Goal: Transaction & Acquisition: Download file/media

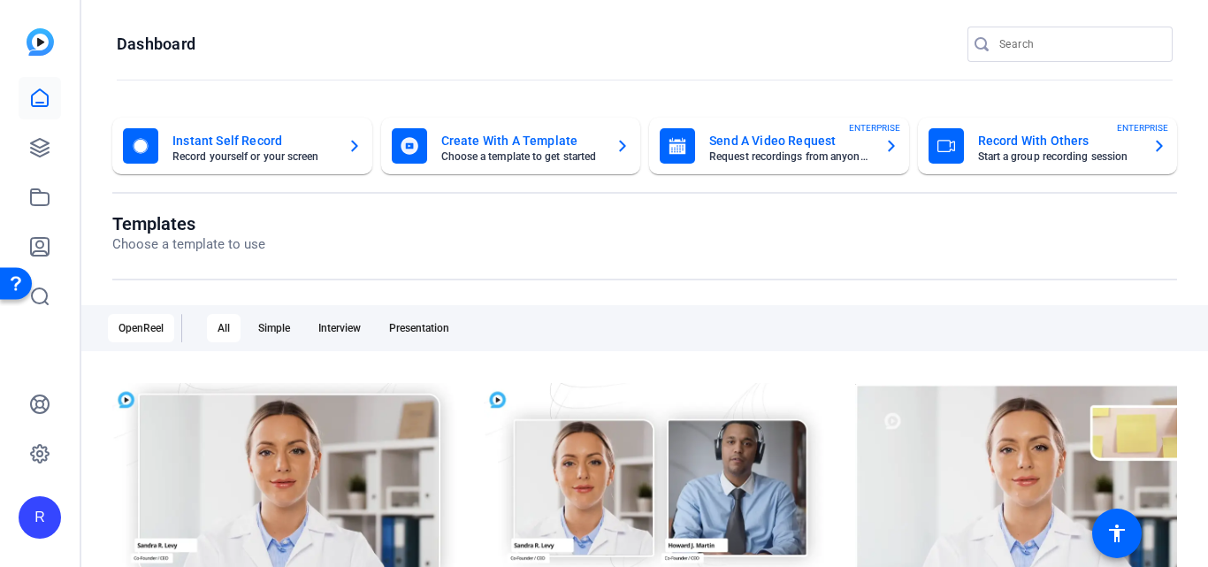
click at [354, 45] on openreel-page-title "Dashboard" at bounding box center [645, 44] width 1056 height 35
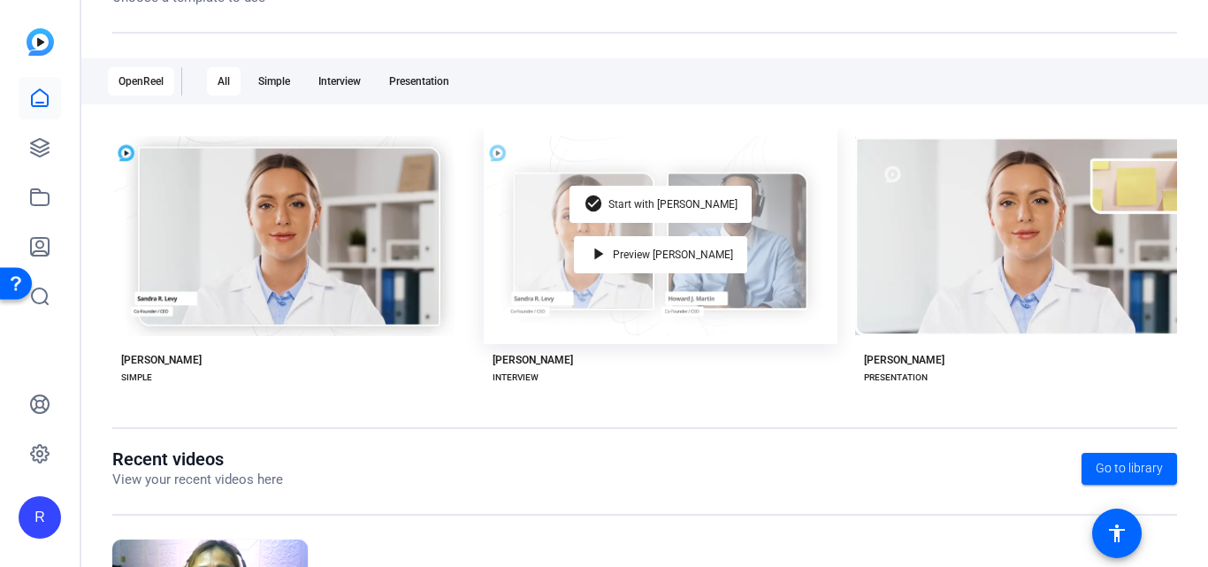
scroll to position [158, 0]
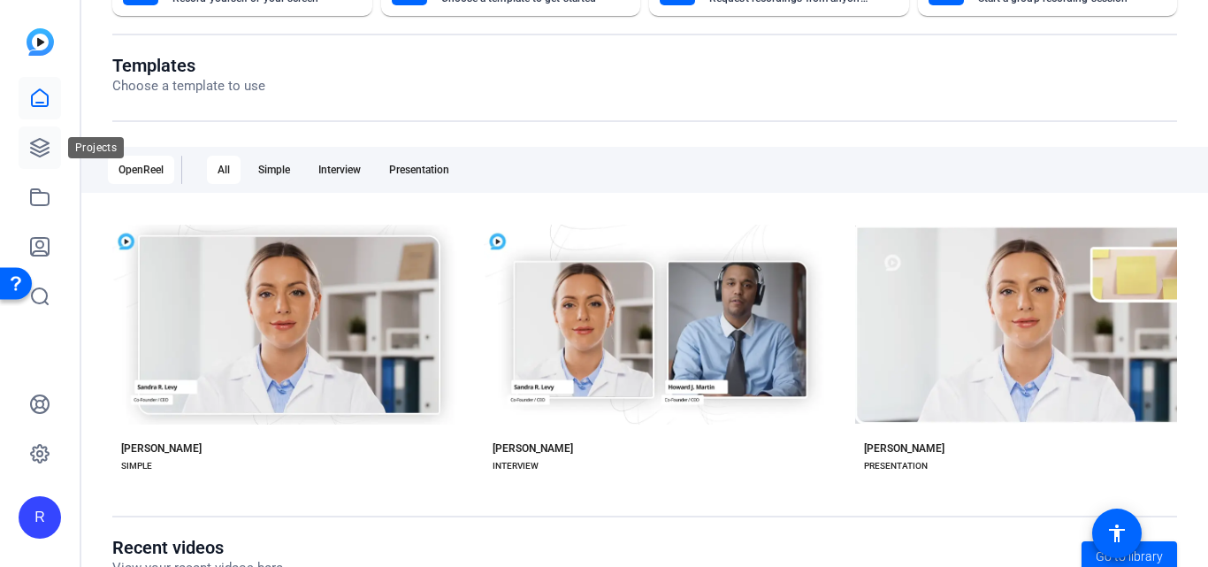
click at [40, 149] on icon at bounding box center [39, 147] width 21 height 21
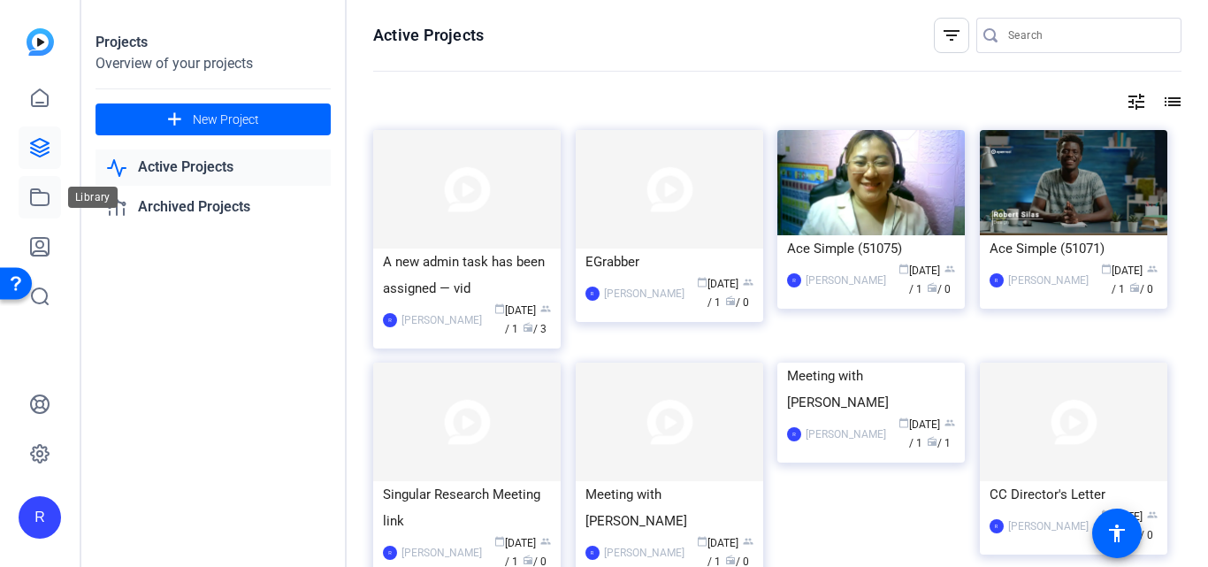
click at [31, 203] on icon at bounding box center [40, 197] width 18 height 16
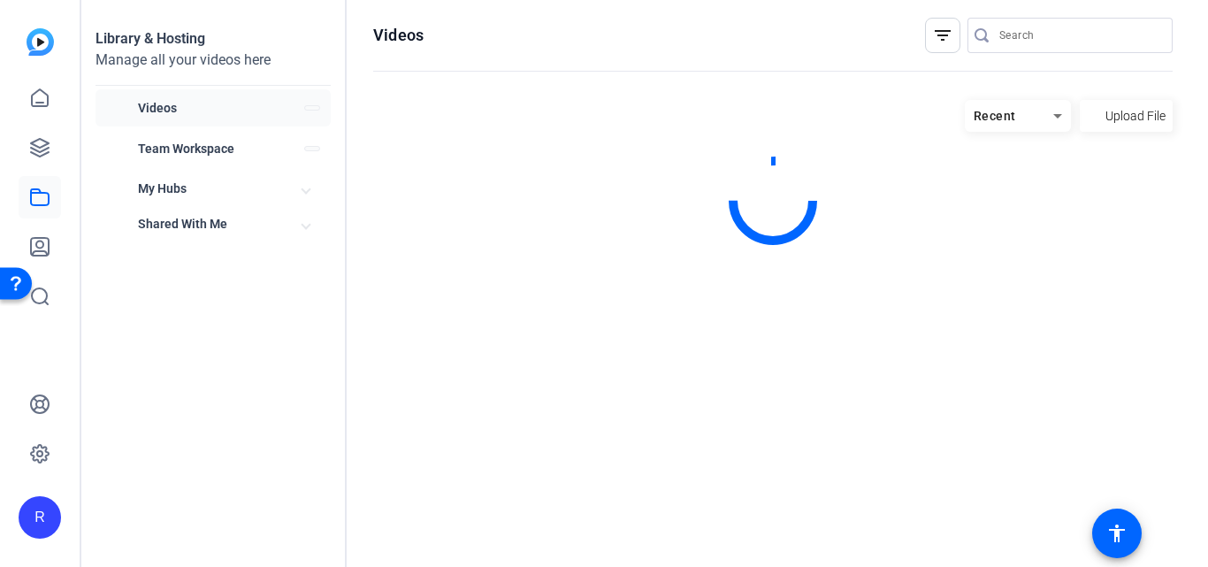
click at [39, 192] on icon at bounding box center [40, 197] width 18 height 16
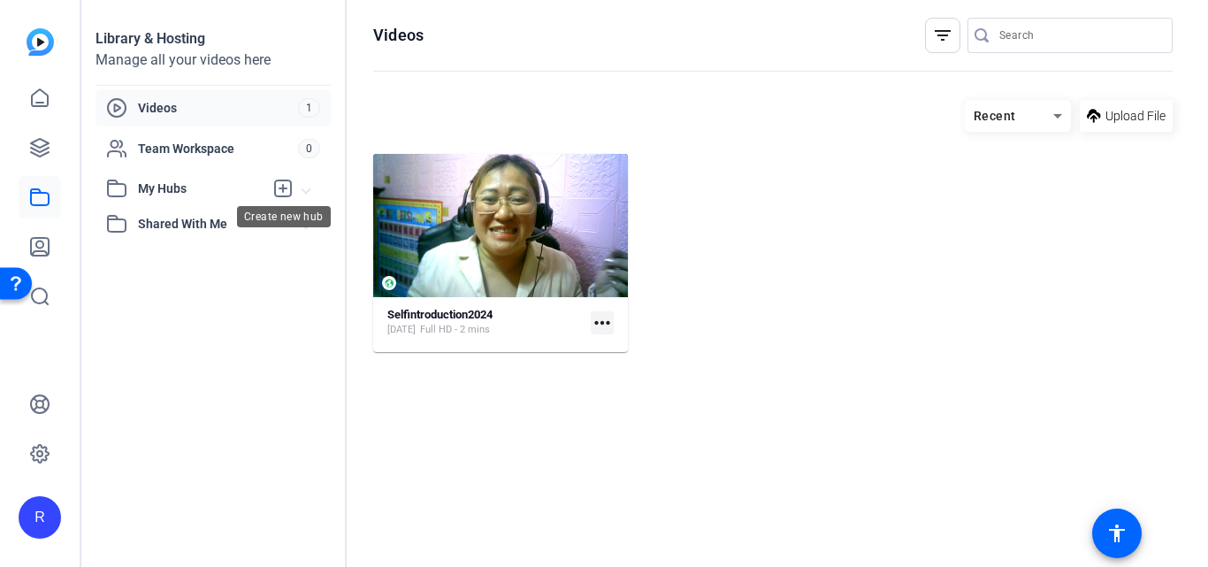
click at [276, 188] on icon at bounding box center [283, 188] width 16 height 16
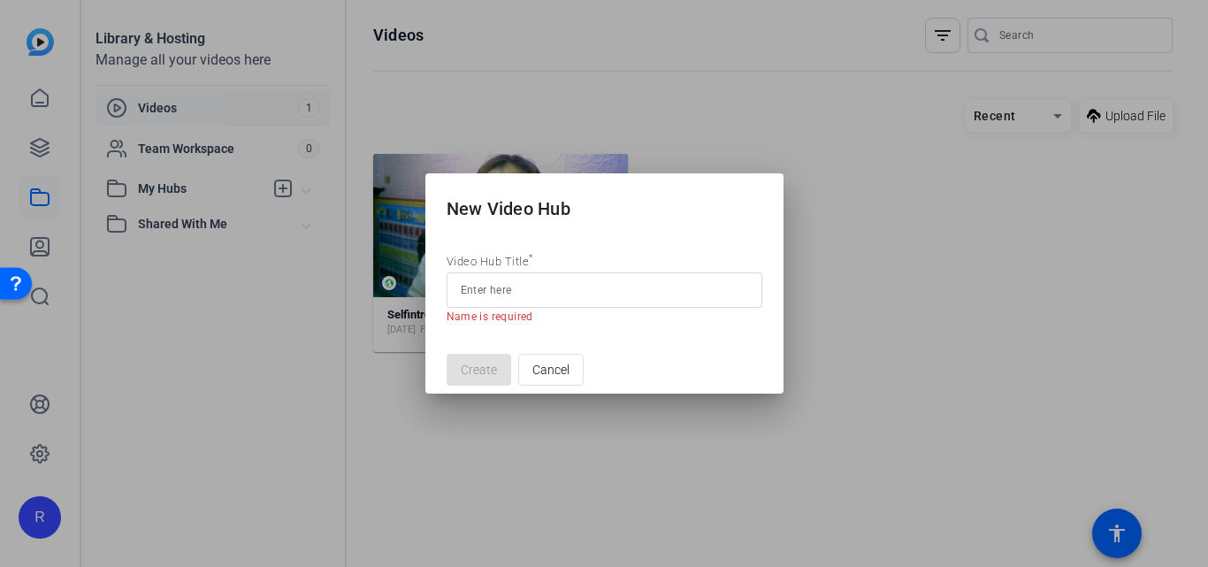
click at [908, 307] on div at bounding box center [604, 283] width 1208 height 567
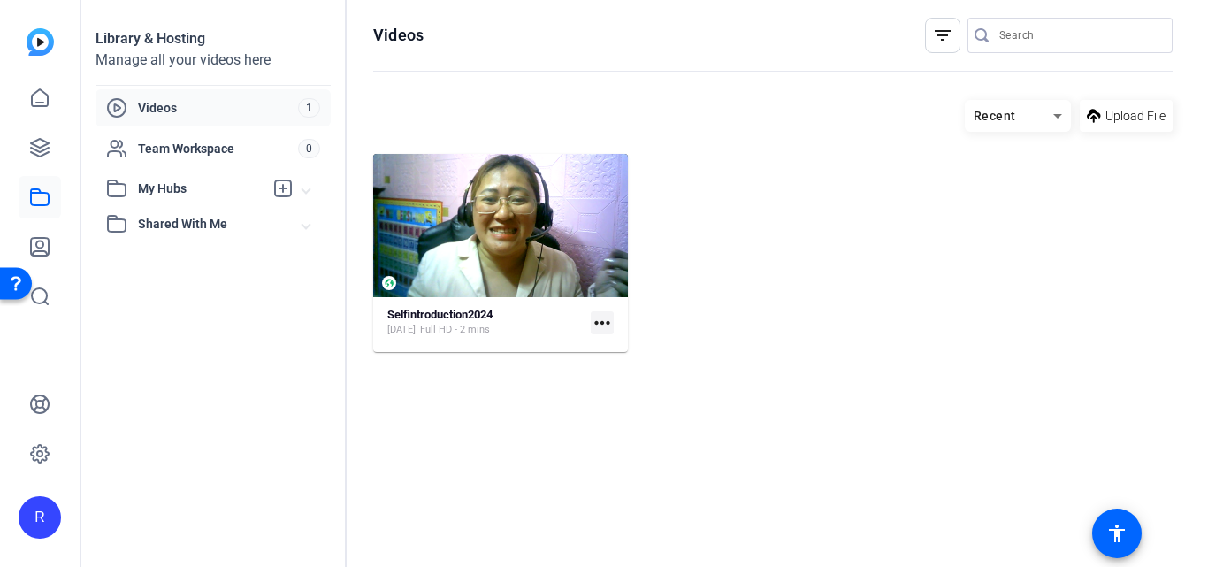
click at [169, 215] on span "Shared With Me" at bounding box center [220, 224] width 165 height 19
click at [35, 202] on icon at bounding box center [39, 197] width 21 height 21
click at [34, 206] on icon at bounding box center [39, 197] width 21 height 21
click at [36, 198] on icon at bounding box center [39, 197] width 21 height 21
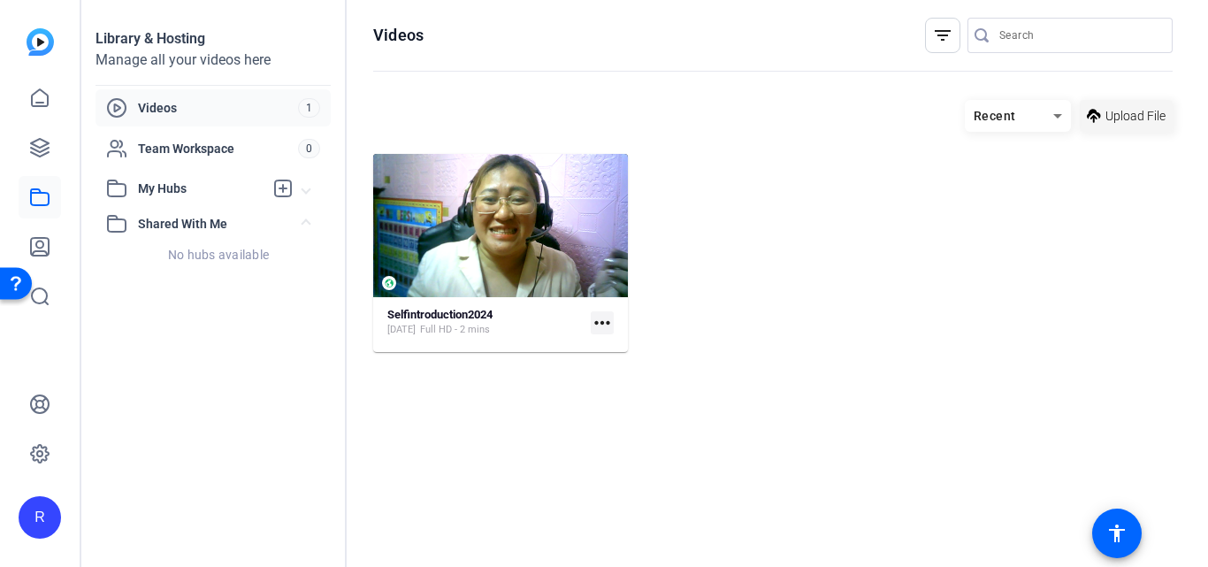
click at [1144, 116] on span "Upload File" at bounding box center [1136, 116] width 60 height 19
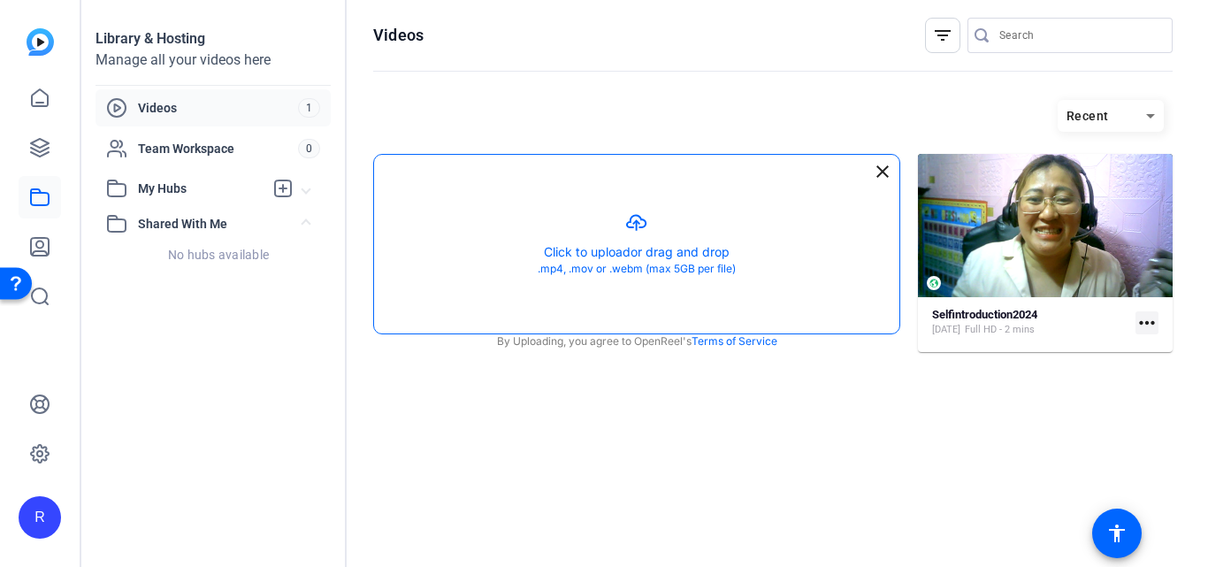
click at [635, 248] on button "button" at bounding box center [636, 244] width 525 height 179
click at [670, 251] on button "button" at bounding box center [636, 244] width 525 height 179
